Goal: Transaction & Acquisition: Purchase product/service

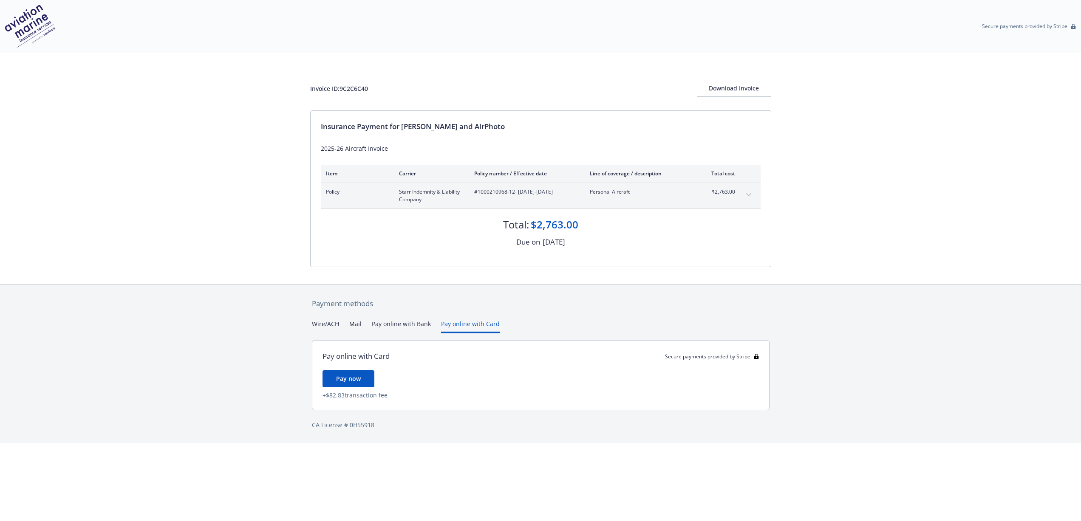
click at [465, 325] on button "Pay online with Card" at bounding box center [470, 327] width 59 height 14
click at [357, 380] on span "Pay now" at bounding box center [348, 379] width 25 height 8
